Goal: Task Accomplishment & Management: Manage account settings

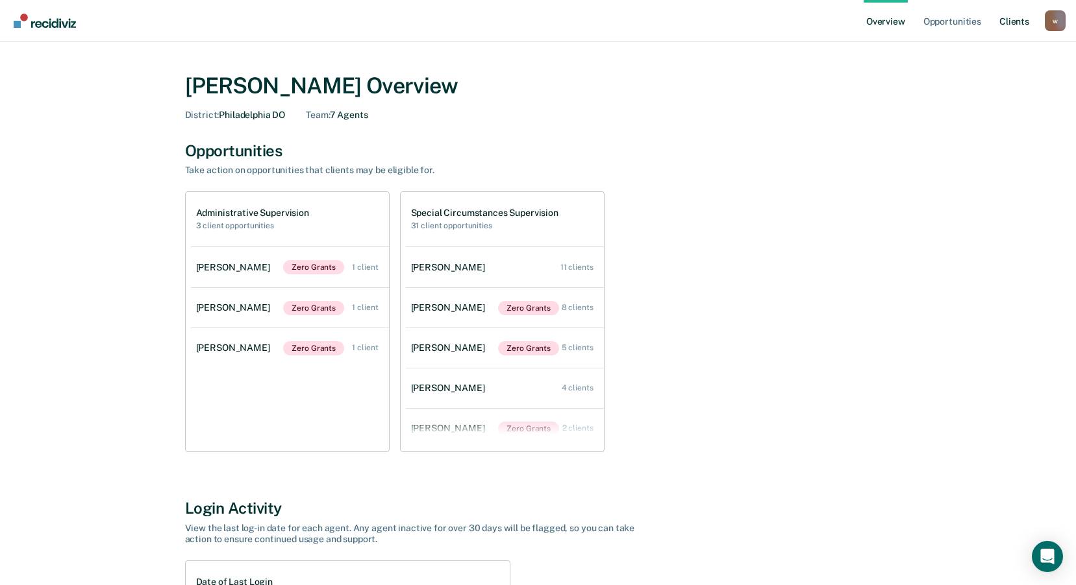
click at [1005, 30] on link "Client s" at bounding box center [1013, 21] width 35 height 42
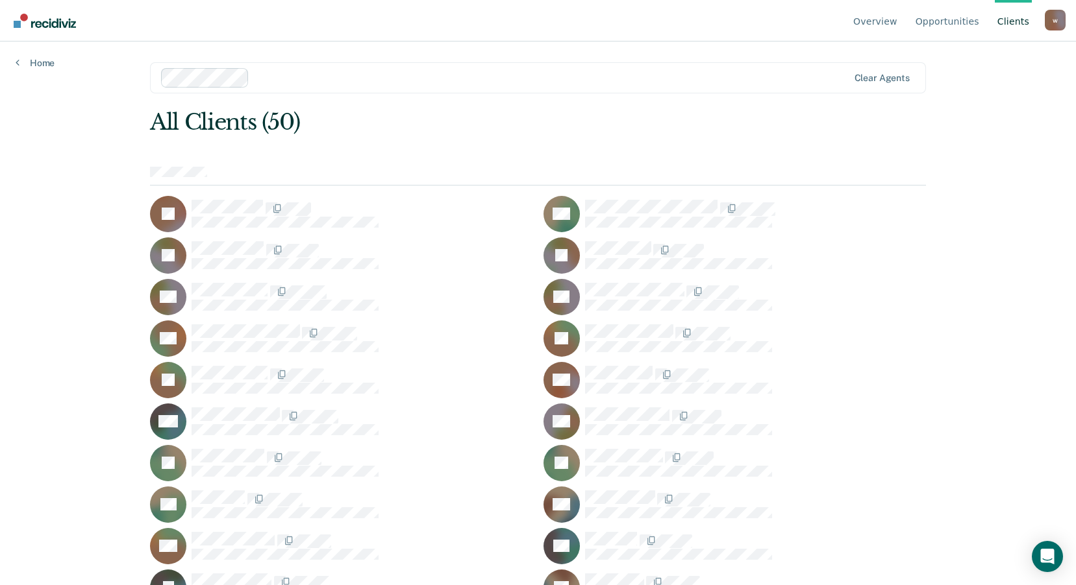
click at [417, 48] on main "Clear agents All Clients (50) JA GA JB JB RB RB AB JC JC DC WC DD JD JD KE [PER…" at bounding box center [537, 298] width 807 height 513
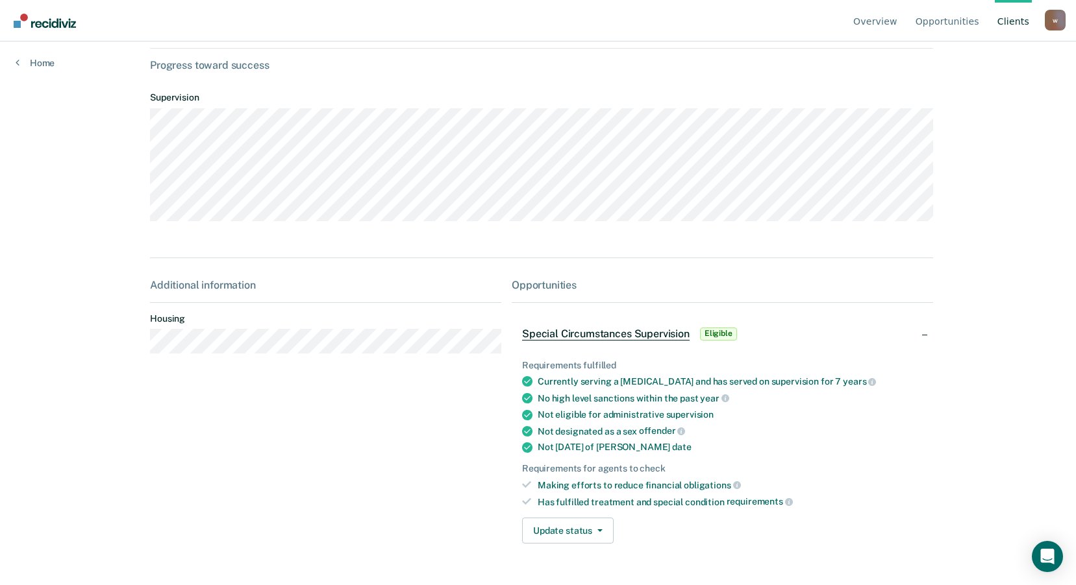
scroll to position [84, 0]
click at [597, 531] on icon "button" at bounding box center [599, 531] width 5 height 3
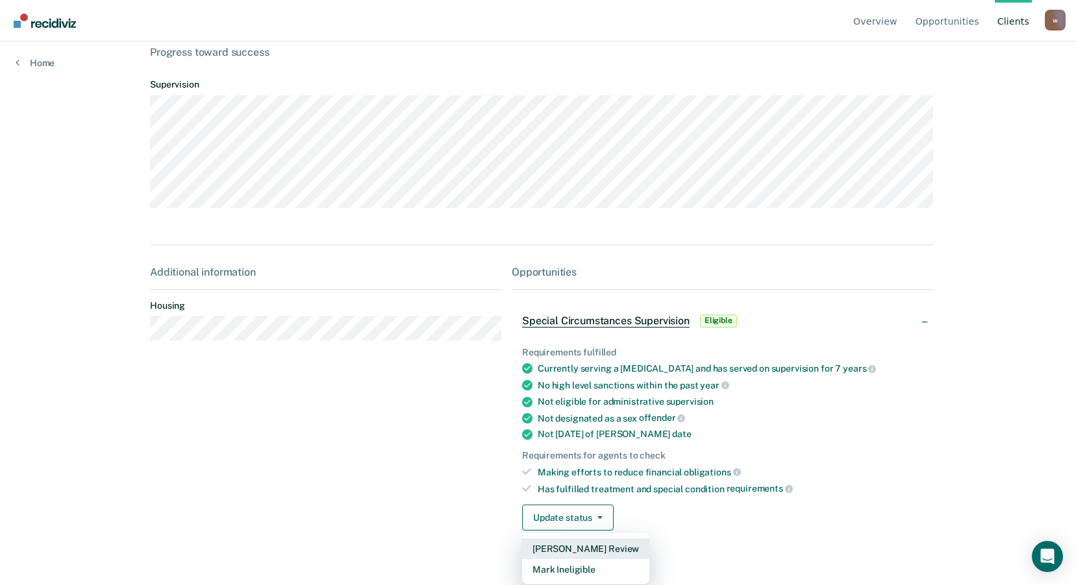
scroll to position [97, 0]
click at [582, 572] on button "Mark Ineligible" at bounding box center [585, 570] width 127 height 21
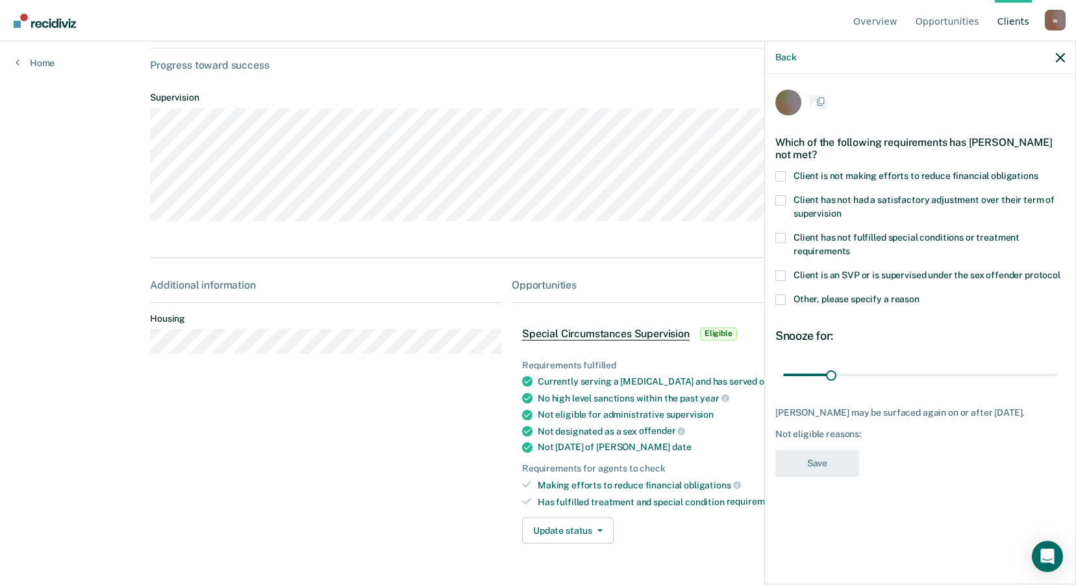
scroll to position [84, 0]
click at [784, 176] on span at bounding box center [780, 178] width 10 height 10
click at [1038, 173] on input "Client is not making efforts to reduce financial obligations" at bounding box center [1038, 173] width 0 height 0
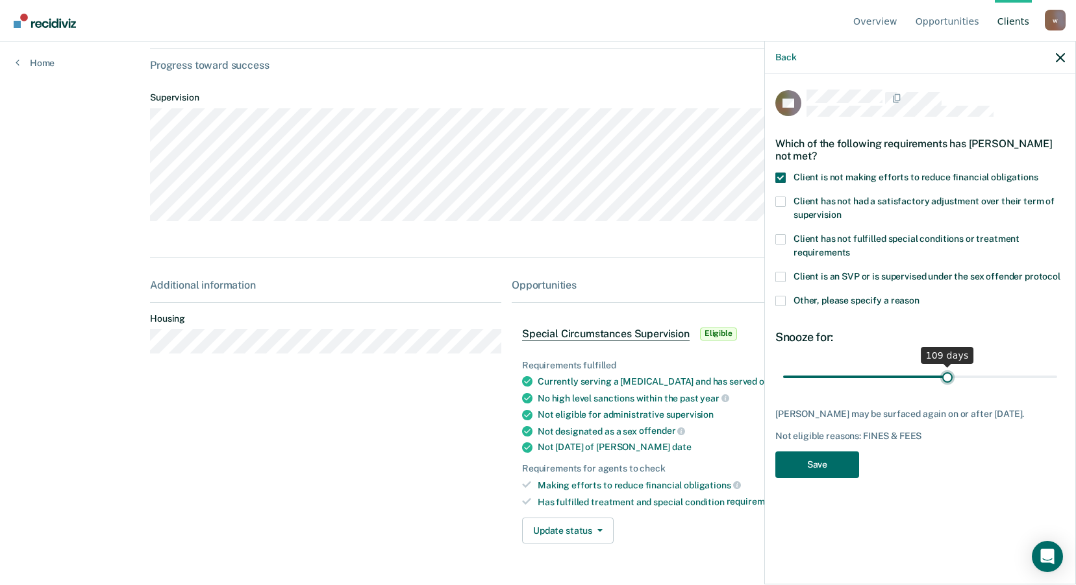
drag, startPoint x: 831, startPoint y: 378, endPoint x: 946, endPoint y: 378, distance: 114.9
type input "109"
click at [946, 378] on input "range" at bounding box center [920, 376] width 274 height 23
click at [818, 465] on button "Save" at bounding box center [817, 465] width 84 height 27
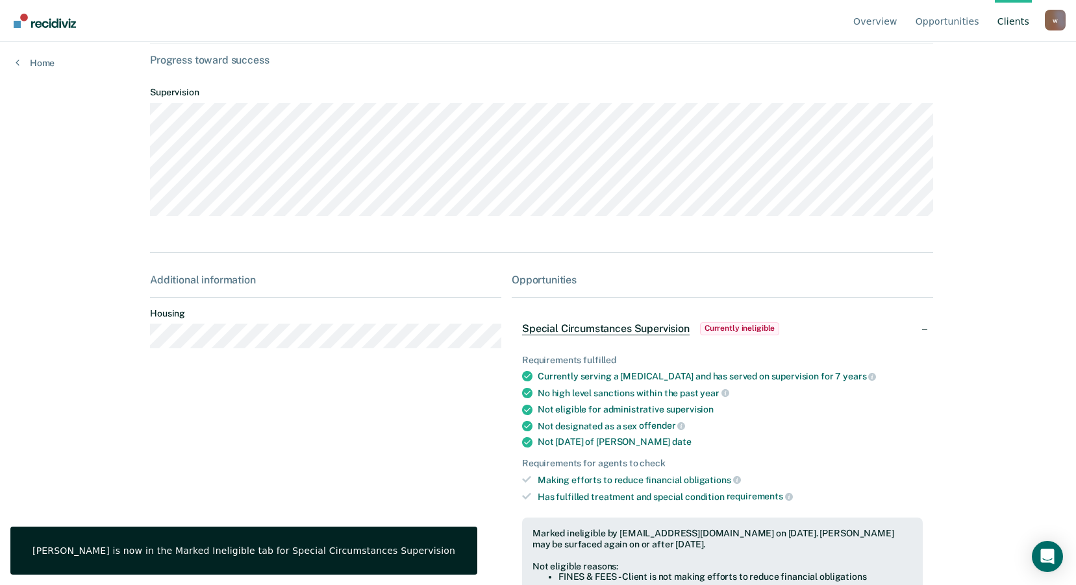
scroll to position [180, 0]
